Goal: Task Accomplishment & Management: Complete application form

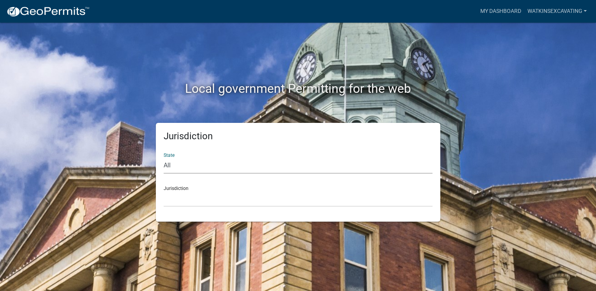
click at [188, 163] on select "All [US_STATE] [US_STATE] [US_STATE] [US_STATE] [US_STATE] [US_STATE] [US_STATE…" at bounding box center [298, 165] width 269 height 16
select select "[US_STATE]"
click at [164, 157] on select "All [US_STATE] [US_STATE] [US_STATE] [US_STATE] [US_STATE] [US_STATE] [US_STATE…" at bounding box center [298, 165] width 269 height 16
click at [217, 202] on select "[GEOGRAPHIC_DATA], [US_STATE] [GEOGRAPHIC_DATA], [US_STATE] [GEOGRAPHIC_DATA], …" at bounding box center [298, 198] width 269 height 16
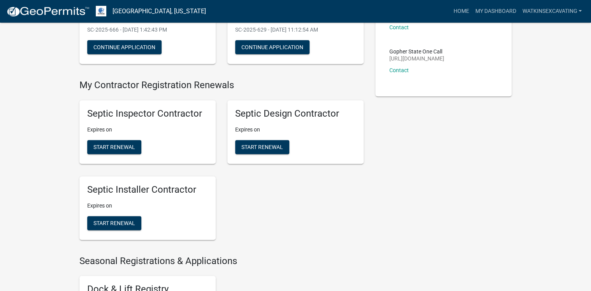
scroll to position [125, 0]
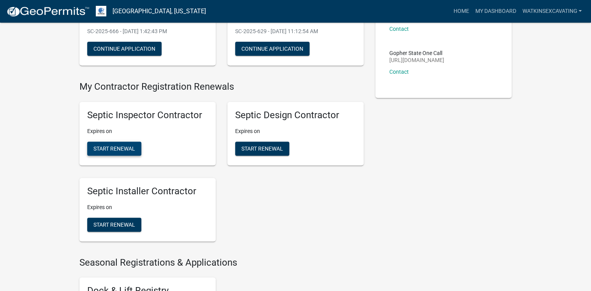
click at [106, 148] on span "Start Renewal" at bounding box center [114, 148] width 42 height 6
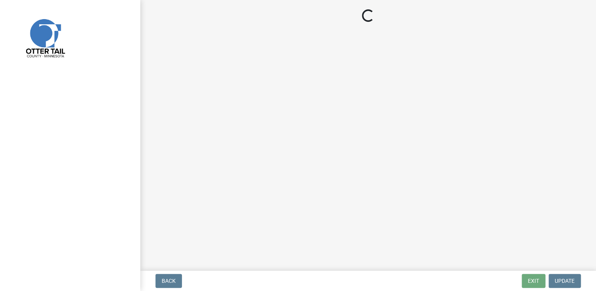
select select "MN"
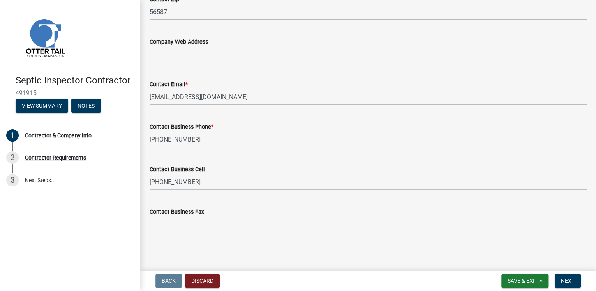
scroll to position [411, 0]
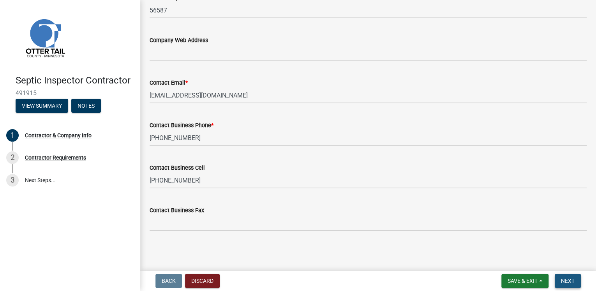
click at [563, 282] on span "Next" at bounding box center [568, 280] width 14 height 6
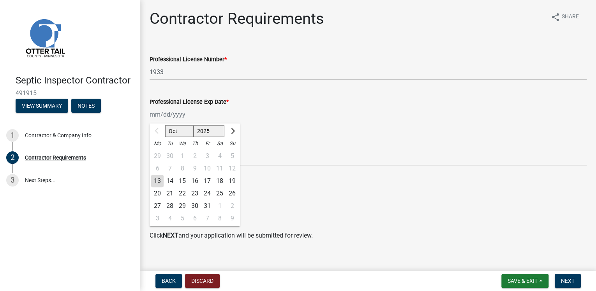
click at [198, 114] on input "Professional License Exp Date *" at bounding box center [185, 114] width 71 height 16
click at [188, 113] on input "Professional License Exp Date *" at bounding box center [185, 114] width 71 height 16
type input "[DATE]"
select select "10"
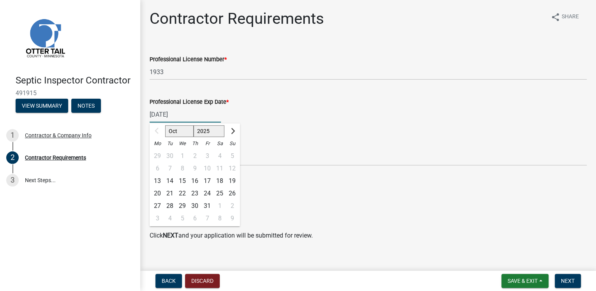
select select "2025"
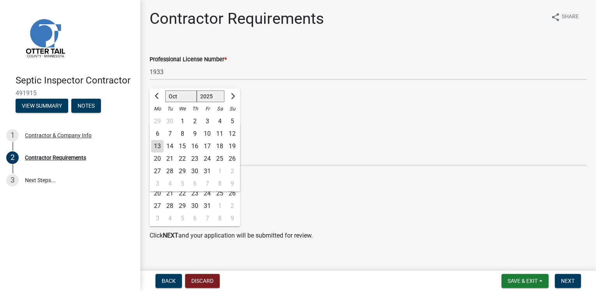
click at [278, 139] on div "Individual Certification Number * 5171" at bounding box center [368, 147] width 437 height 36
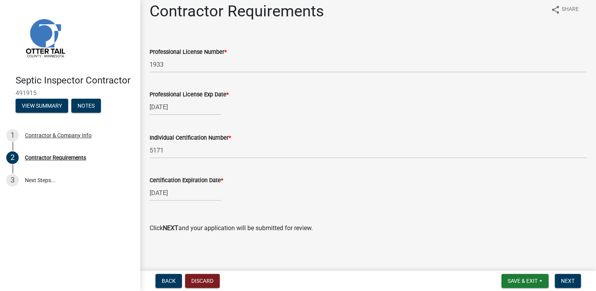
scroll to position [9, 0]
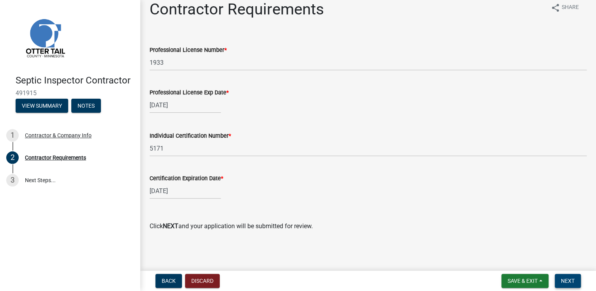
click at [573, 281] on span "Next" at bounding box center [568, 280] width 14 height 6
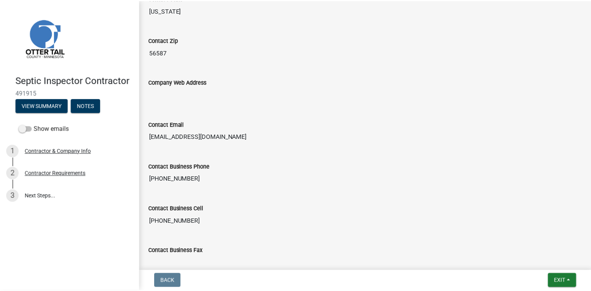
scroll to position [453, 0]
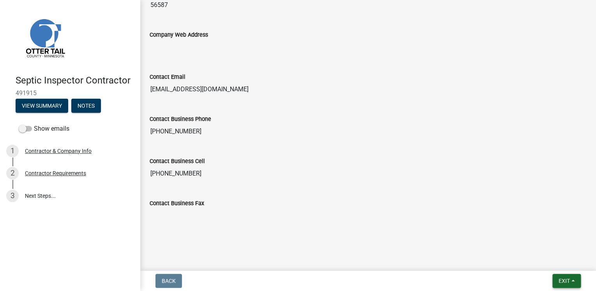
click at [562, 279] on span "Exit" at bounding box center [563, 280] width 11 height 6
click at [559, 263] on button "Save & Exit" at bounding box center [550, 260] width 62 height 19
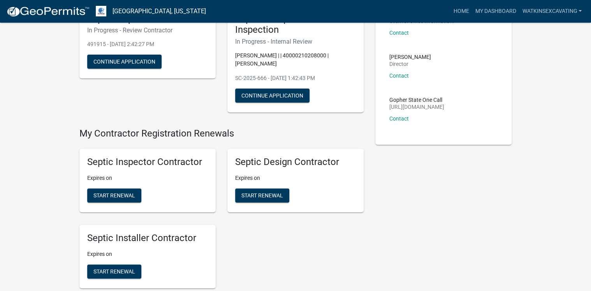
scroll to position [93, 0]
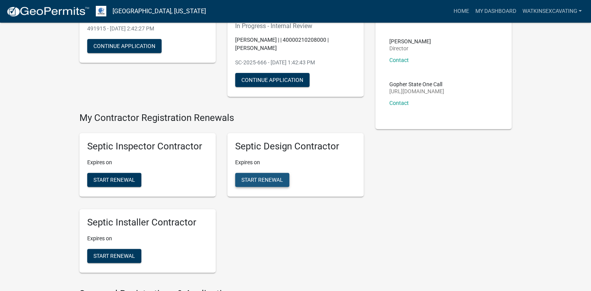
click at [254, 177] on span "Start Renewal" at bounding box center [262, 179] width 42 height 6
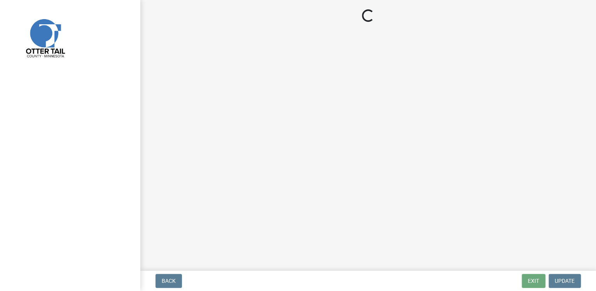
select select "MN"
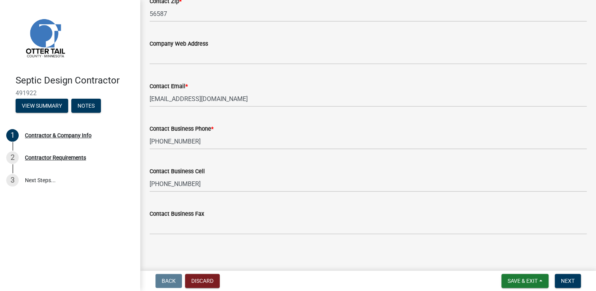
scroll to position [411, 0]
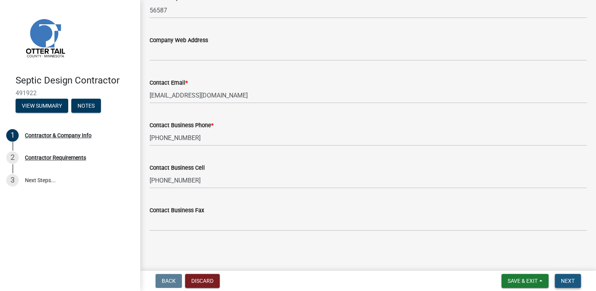
click at [567, 279] on span "Next" at bounding box center [568, 280] width 14 height 6
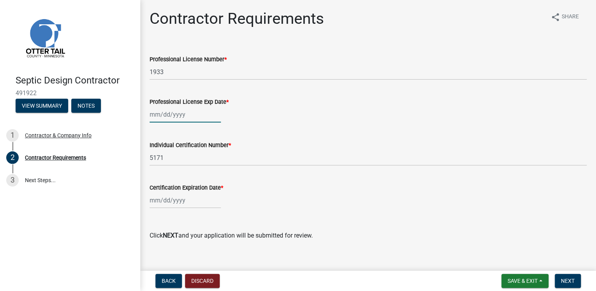
click at [180, 116] on div at bounding box center [185, 114] width 71 height 16
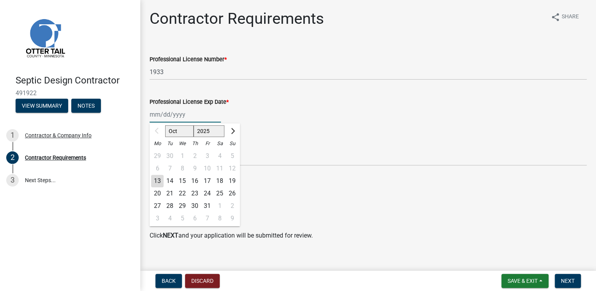
type input "[DATE]"
select select "10"
select select "2025"
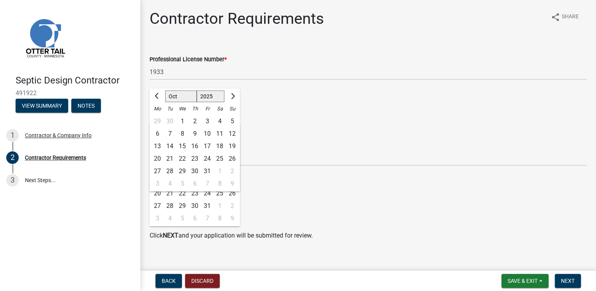
drag, startPoint x: 295, startPoint y: 167, endPoint x: 299, endPoint y: 169, distance: 4.6
click at [296, 168] on wm-data-entity-input "Individual Certification Number * 5171" at bounding box center [368, 150] width 437 height 42
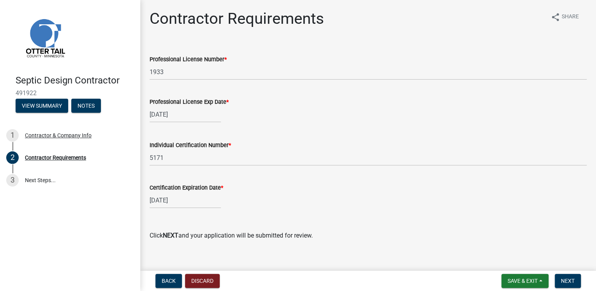
scroll to position [9, 0]
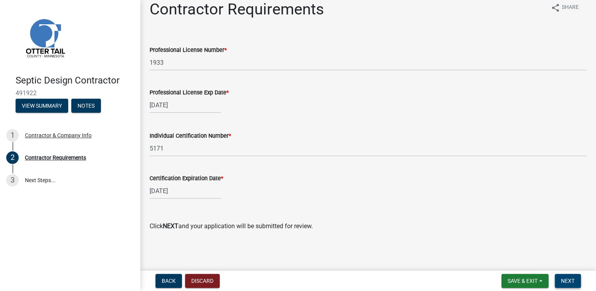
click at [575, 279] on button "Next" at bounding box center [568, 280] width 26 height 14
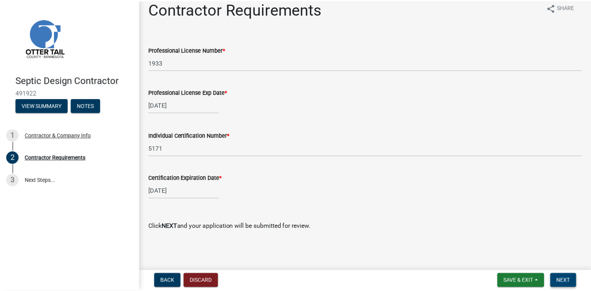
scroll to position [0, 0]
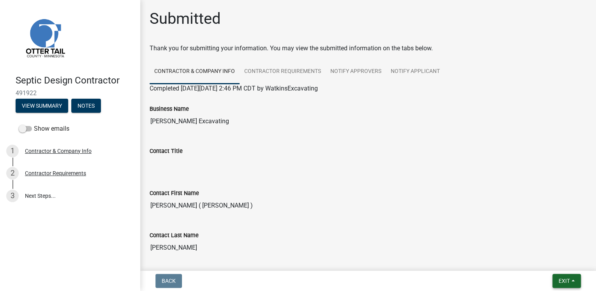
click at [565, 282] on span "Exit" at bounding box center [563, 280] width 11 height 6
click at [551, 260] on button "Save & Exit" at bounding box center [550, 260] width 62 height 19
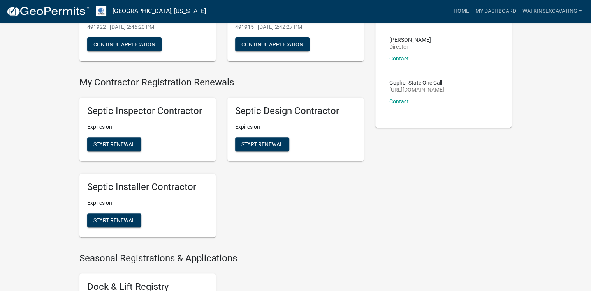
scroll to position [156, 0]
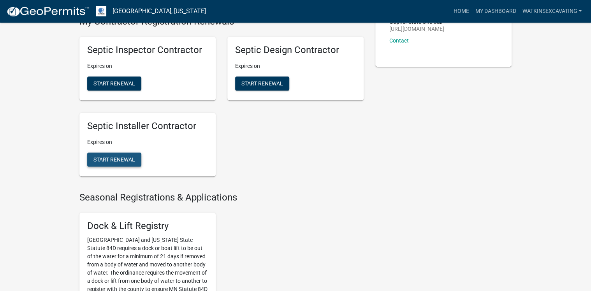
click at [105, 159] on span "Start Renewal" at bounding box center [114, 159] width 42 height 6
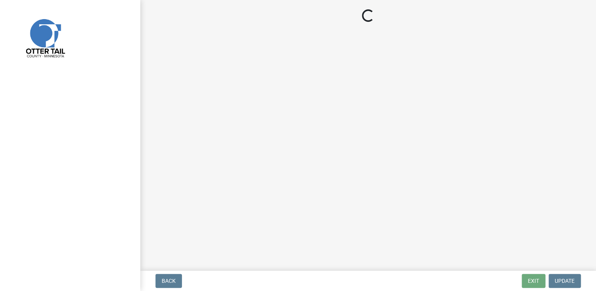
select select "MN"
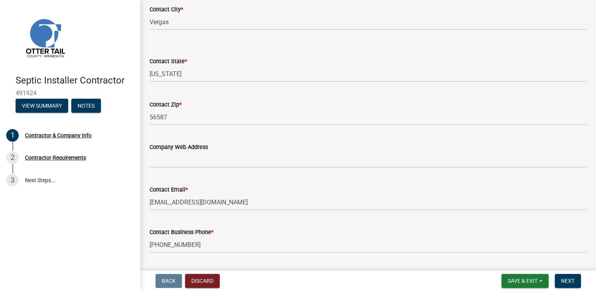
scroll to position [411, 0]
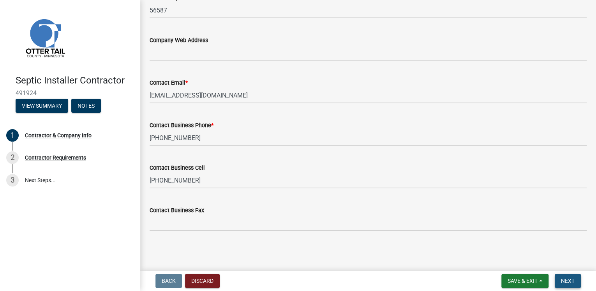
click at [565, 280] on span "Next" at bounding box center [568, 280] width 14 height 6
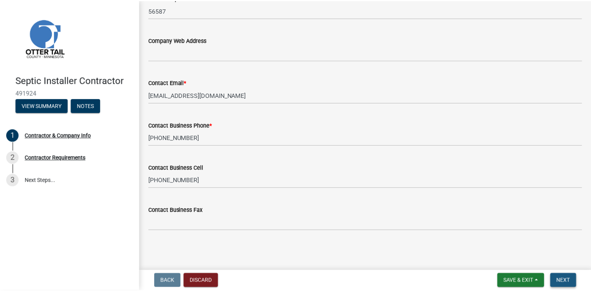
scroll to position [0, 0]
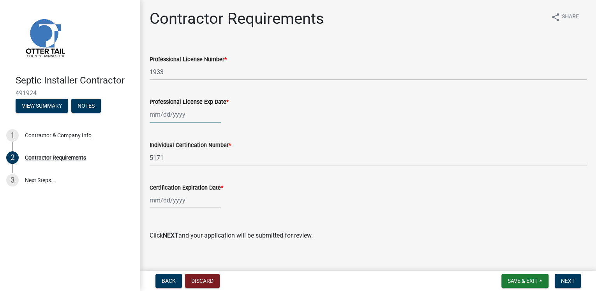
click at [165, 118] on div at bounding box center [185, 114] width 71 height 16
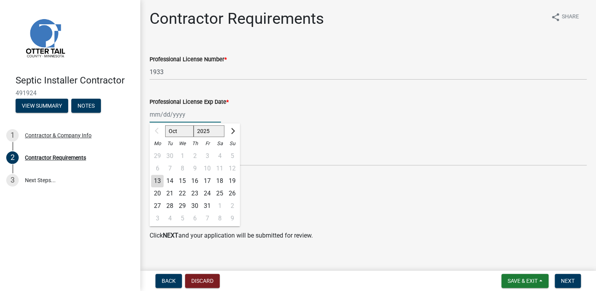
type input "[DATE]"
select select "10"
select select "2025"
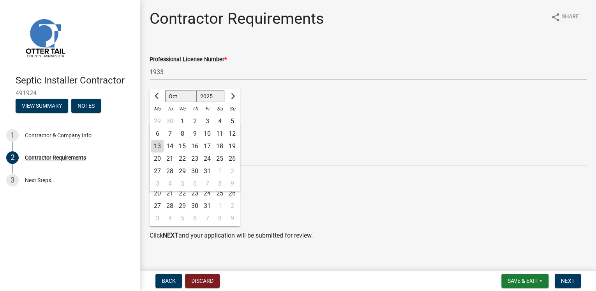
click at [310, 136] on div "Individual Certification Number * 5171" at bounding box center [368, 147] width 437 height 36
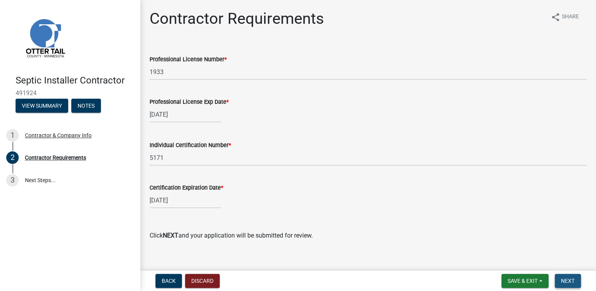
click at [572, 281] on span "Next" at bounding box center [568, 280] width 14 height 6
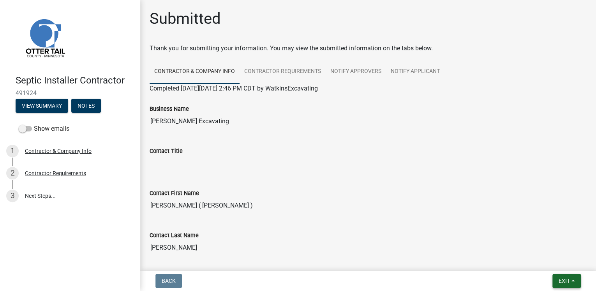
click at [567, 280] on span "Exit" at bounding box center [563, 280] width 11 height 6
click at [549, 259] on button "Save & Exit" at bounding box center [550, 260] width 62 height 19
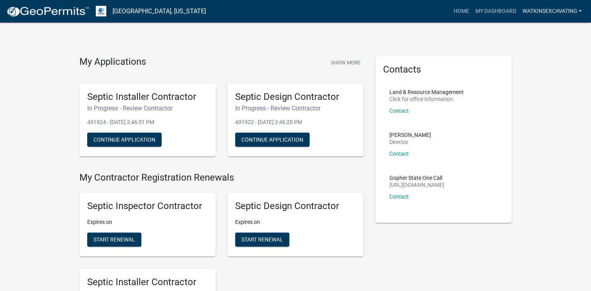
click at [533, 11] on link "WatkinsExcavating" at bounding box center [552, 11] width 66 height 15
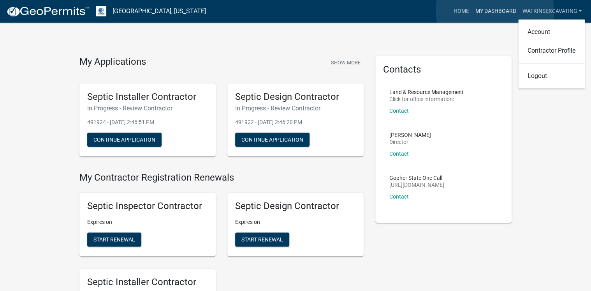
click at [495, 11] on link "My Dashboard" at bounding box center [495, 11] width 47 height 15
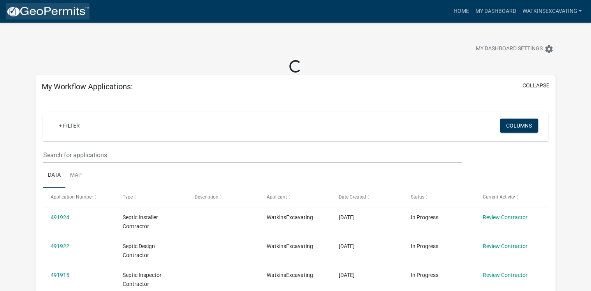
click at [48, 12] on img at bounding box center [47, 12] width 83 height 12
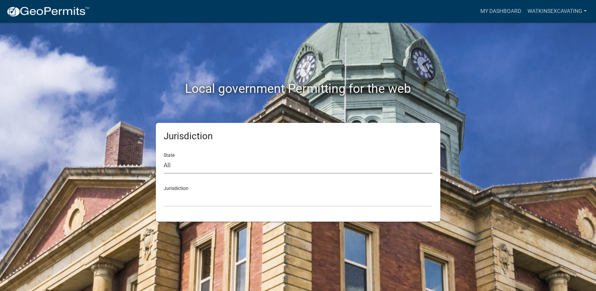
click at [184, 166] on select "All [US_STATE] [US_STATE] [US_STATE] [US_STATE] [US_STATE] [US_STATE] [US_STATE…" at bounding box center [298, 165] width 269 height 16
select select "[US_STATE]"
click at [164, 157] on select "All [US_STATE] [US_STATE] [US_STATE] [US_STATE] [US_STATE] [US_STATE] [US_STATE…" at bounding box center [298, 165] width 269 height 16
click at [208, 199] on select "[GEOGRAPHIC_DATA], [US_STATE] [GEOGRAPHIC_DATA], [US_STATE] [GEOGRAPHIC_DATA], …" at bounding box center [298, 198] width 269 height 16
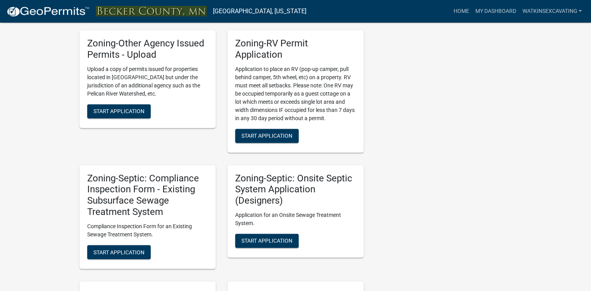
scroll to position [499, 0]
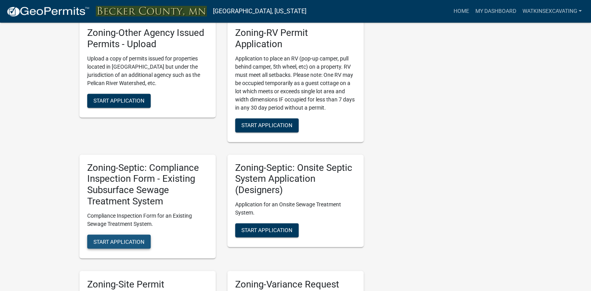
click at [125, 238] on span "Start Application" at bounding box center [118, 241] width 51 height 6
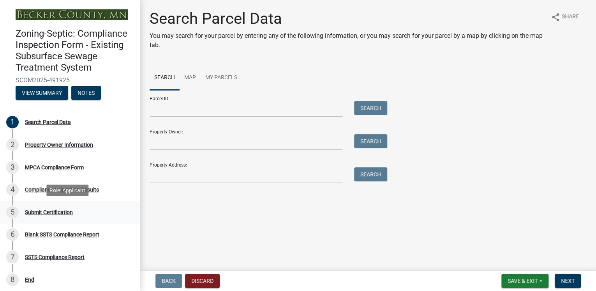
click at [53, 210] on div "Submit Certification" at bounding box center [49, 211] width 48 height 5
click at [194, 277] on button "Discard" at bounding box center [202, 280] width 35 height 14
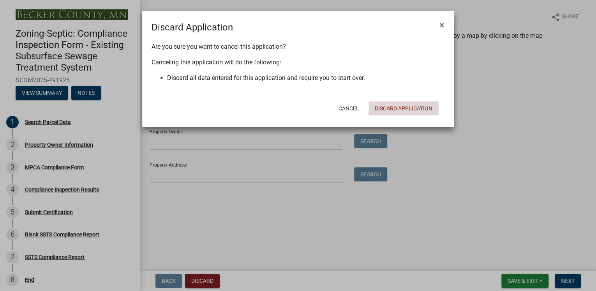
click at [387, 106] on button "Discard Application" at bounding box center [403, 108] width 70 height 14
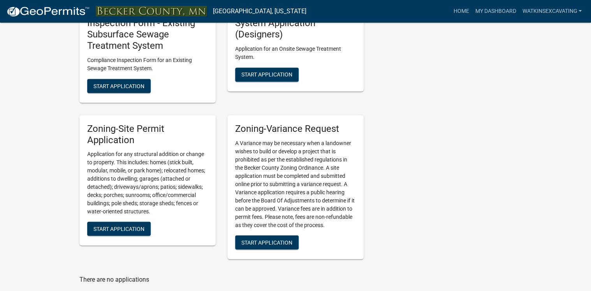
scroll to position [572, 0]
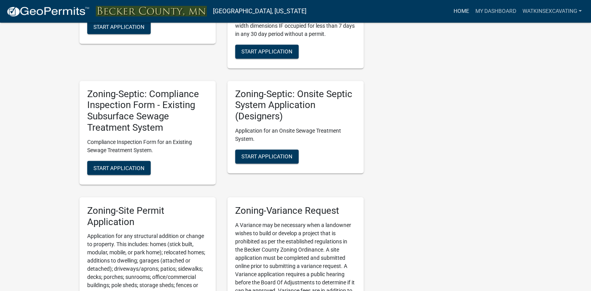
click at [458, 12] on link "Home" at bounding box center [461, 11] width 22 height 15
click at [47, 11] on img at bounding box center [47, 12] width 83 height 12
